Goal: Register for event/course

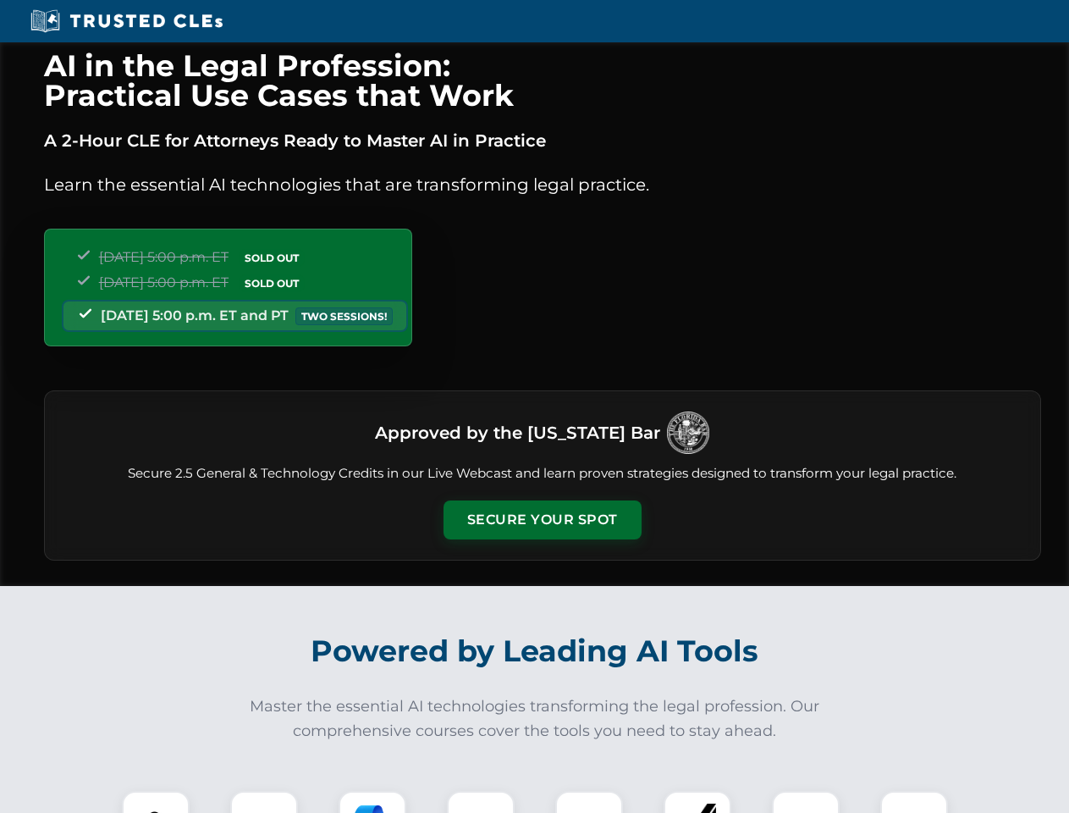
click at [542, 520] on button "Secure Your Spot" at bounding box center [543, 519] width 198 height 39
click at [156, 802] on img at bounding box center [155, 824] width 49 height 49
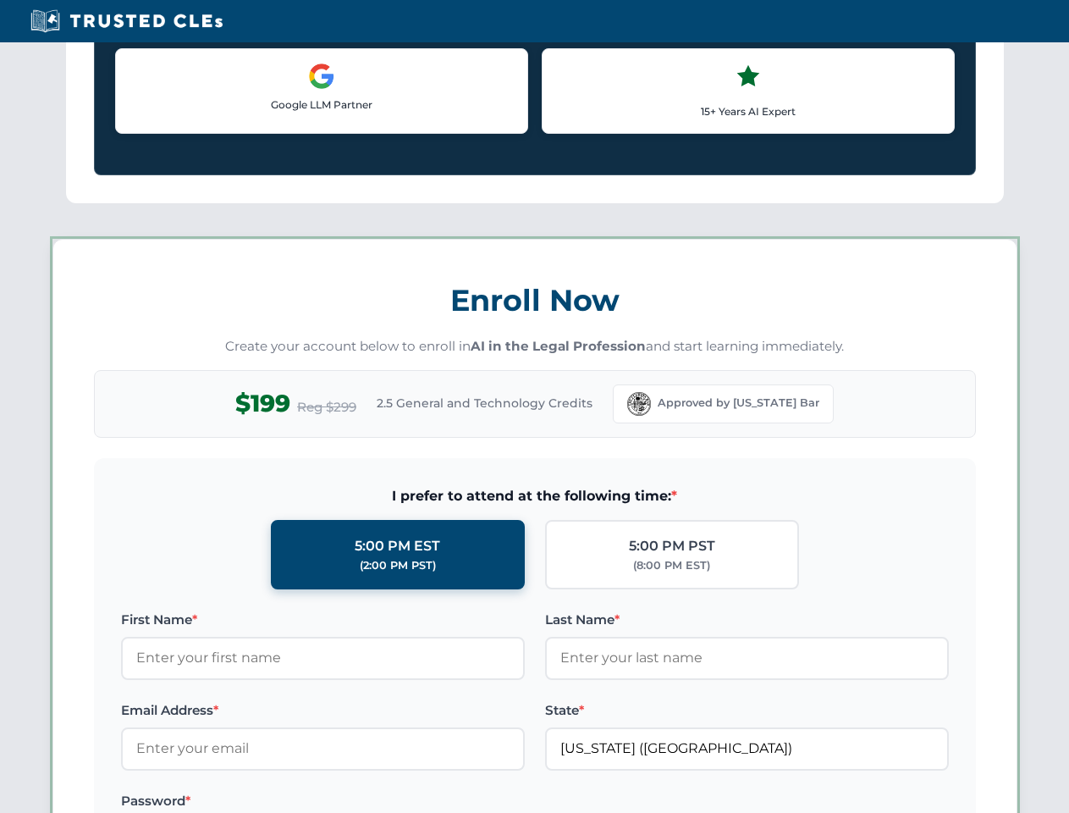
click at [372, 802] on label "Password *" at bounding box center [323, 801] width 404 height 20
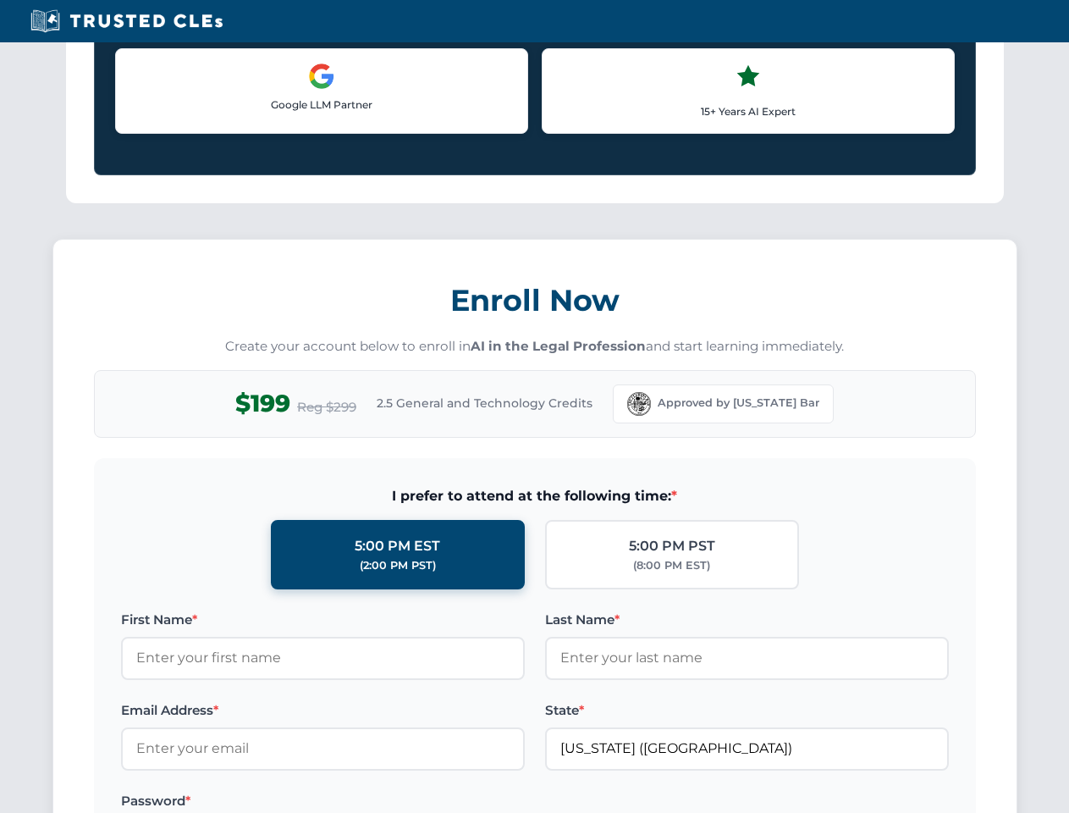
scroll to position [1662, 0]
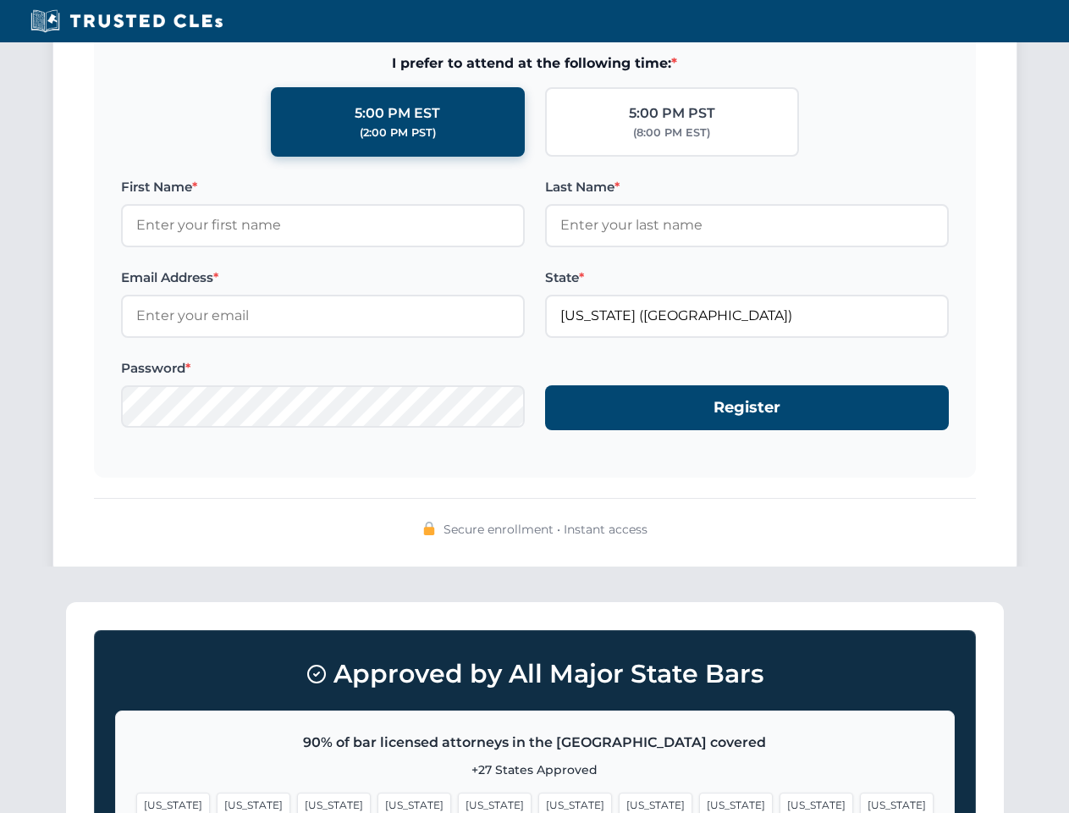
click at [780, 802] on span "[US_STATE]" at bounding box center [817, 804] width 74 height 25
